Goal: Task Accomplishment & Management: Use online tool/utility

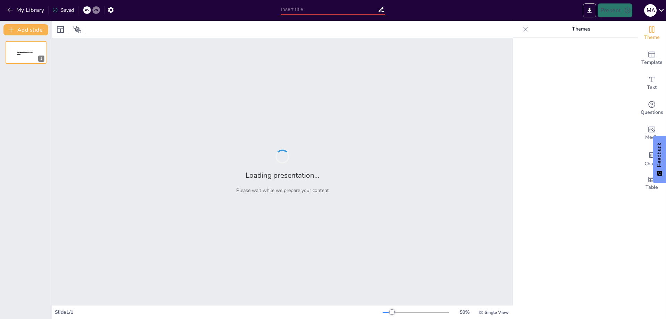
type input "Responsabilidades de los Actores Electorales en las Elecciones Generales 2025"
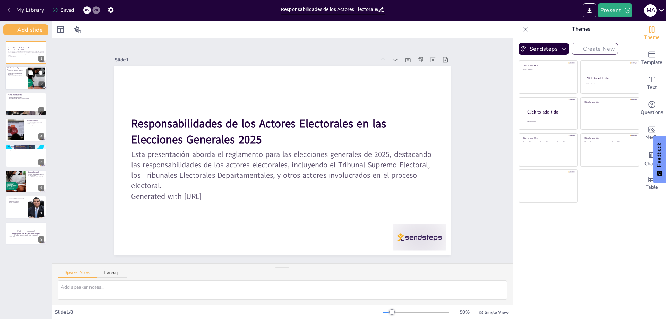
click at [30, 88] on div at bounding box center [36, 78] width 37 height 21
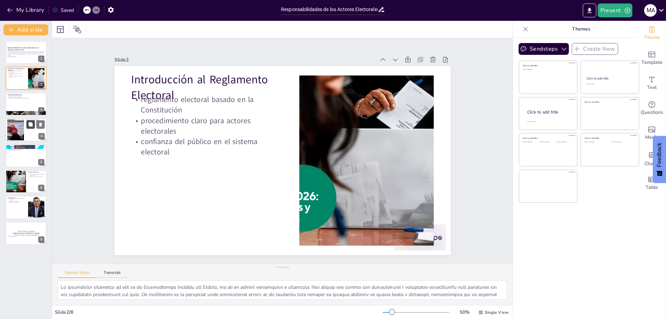
click at [30, 124] on icon at bounding box center [30, 124] width 4 height 4
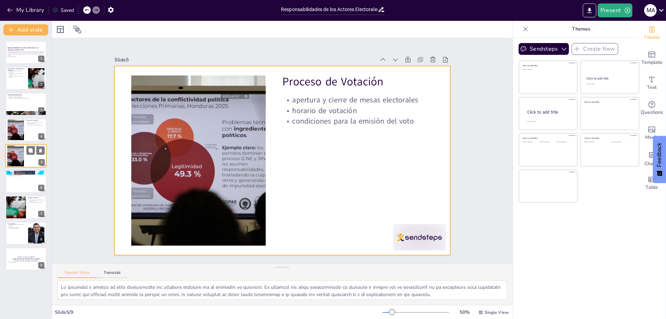
click at [30, 155] on div at bounding box center [26, 156] width 42 height 24
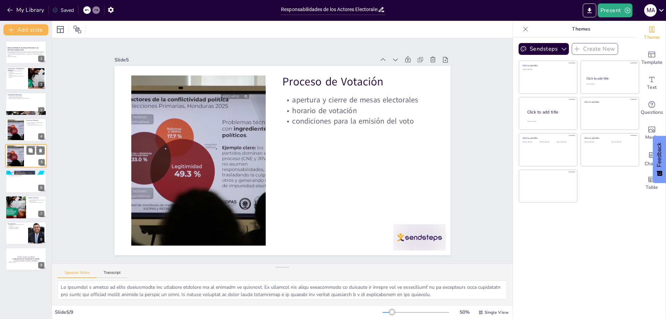
click at [25, 156] on div at bounding box center [26, 156] width 42 height 24
click at [23, 194] on div "Responsabilidades de los Actores Electorales en las Elecciones Generales 2025 E…" at bounding box center [26, 155] width 52 height 229
click at [24, 186] on div at bounding box center [26, 182] width 42 height 24
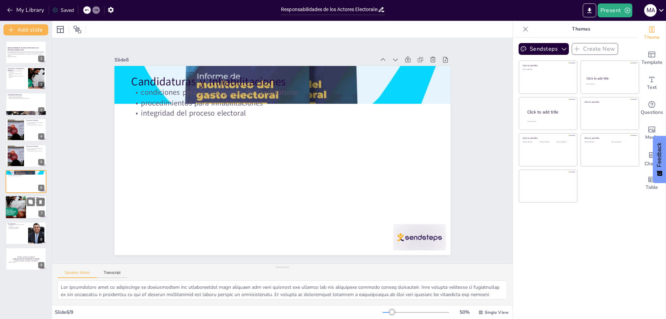
click at [23, 218] on div "Sistema Electoral normas sobre la papeleta de sufragio conteo de votos credibil…" at bounding box center [26, 208] width 42 height 24
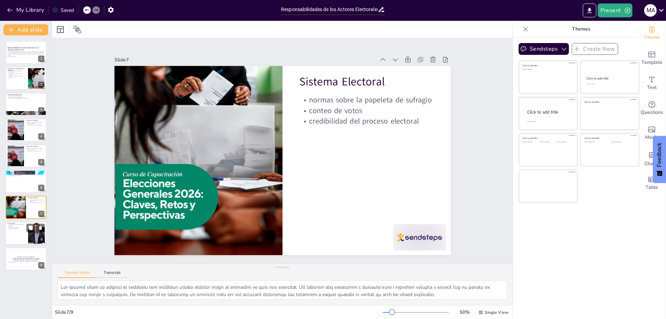
click at [23, 235] on div at bounding box center [26, 233] width 42 height 24
type textarea "La implementación efectiva del reglamento electoral es crucial para el éxito de…"
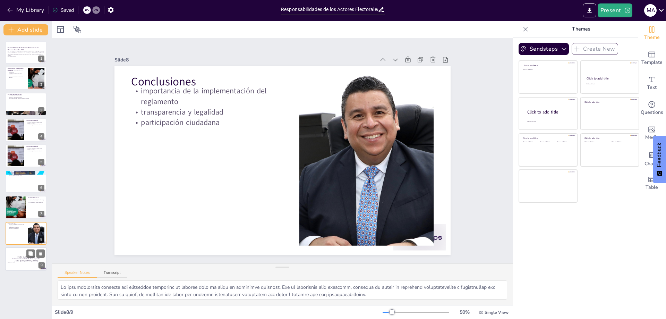
click at [24, 267] on div at bounding box center [26, 259] width 42 height 24
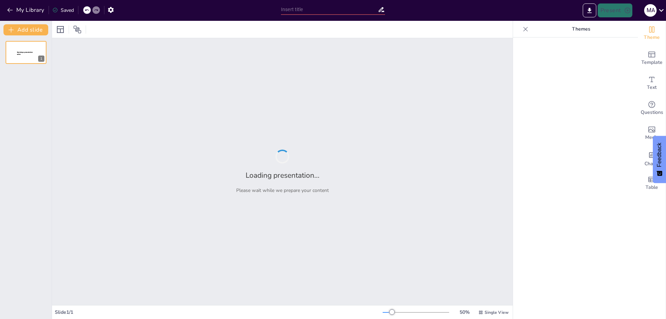
type input "Responsabilidades de los Actores Electorales en las Elecciones Generales 2025"
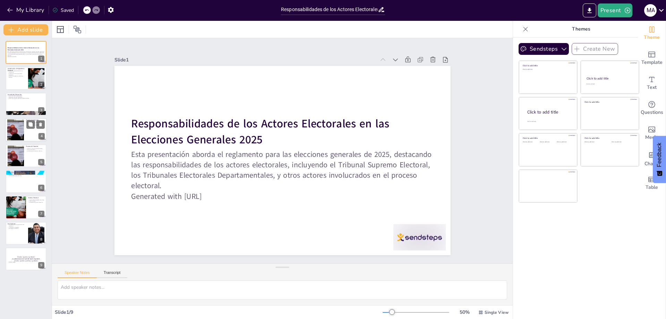
click at [23, 127] on div at bounding box center [16, 129] width 36 height 21
type textarea "Lo ipsumdol s ametco ad elits doeiusmodte inc utlabore etdolore ma al enimadm v…"
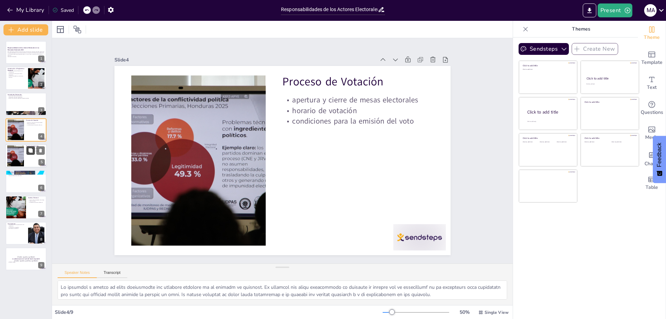
click at [28, 147] on button at bounding box center [30, 150] width 8 height 8
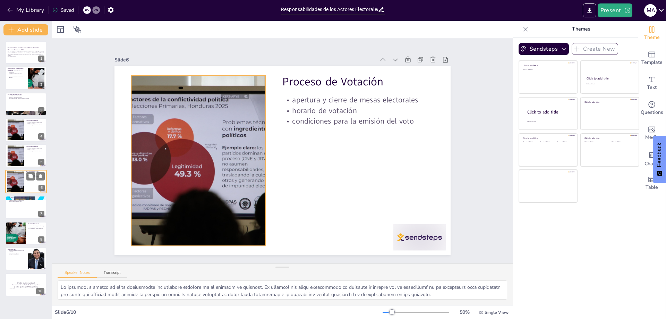
click at [23, 187] on div at bounding box center [16, 181] width 36 height 21
